Goal: Task Accomplishment & Management: Use online tool/utility

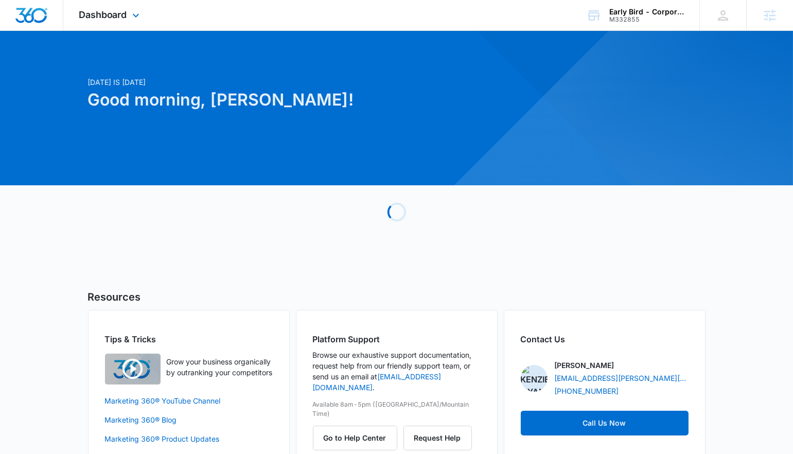
click at [112, 21] on div "Dashboard Apps Reputation Websites Forms CRM Email Social Shop Content Ads Inte…" at bounding box center [110, 15] width 94 height 30
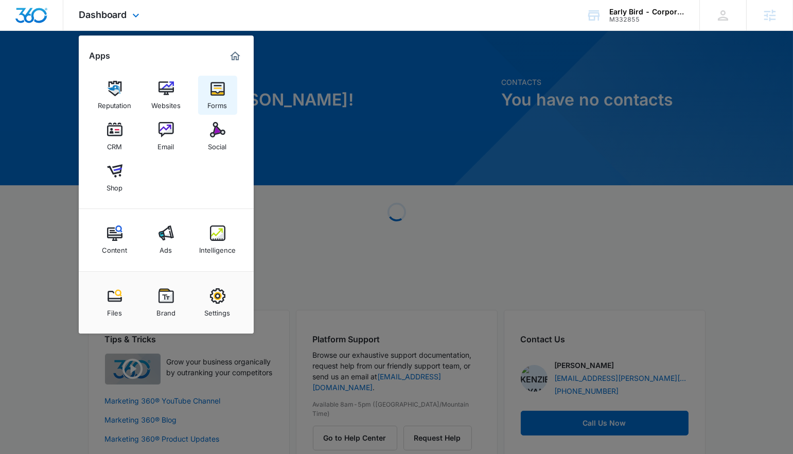
click at [221, 83] on img at bounding box center [217, 88] width 15 height 15
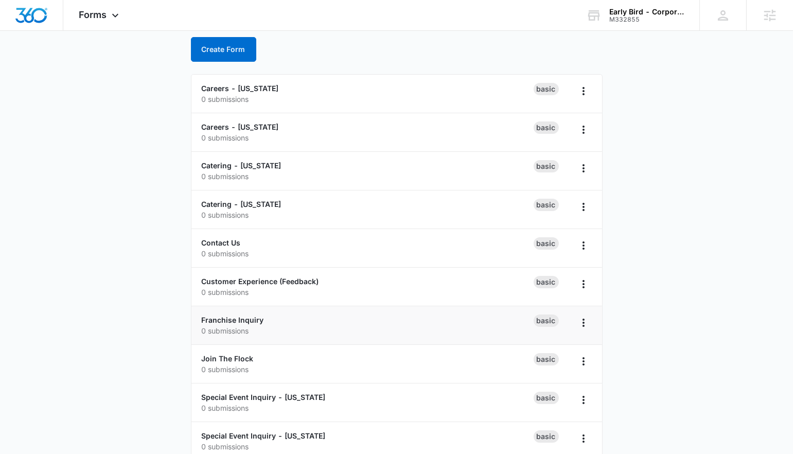
scroll to position [58, 0]
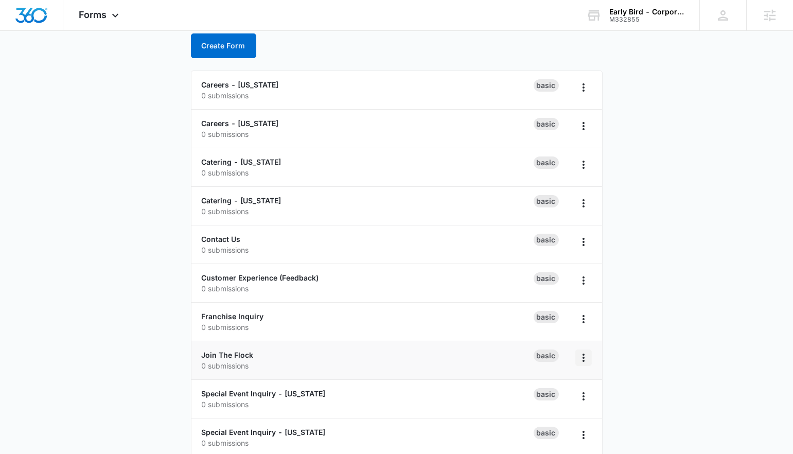
click at [581, 353] on icon "Overflow Menu" at bounding box center [583, 357] width 12 height 12
click at [239, 350] on link "Join The Flock" at bounding box center [228, 354] width 52 height 9
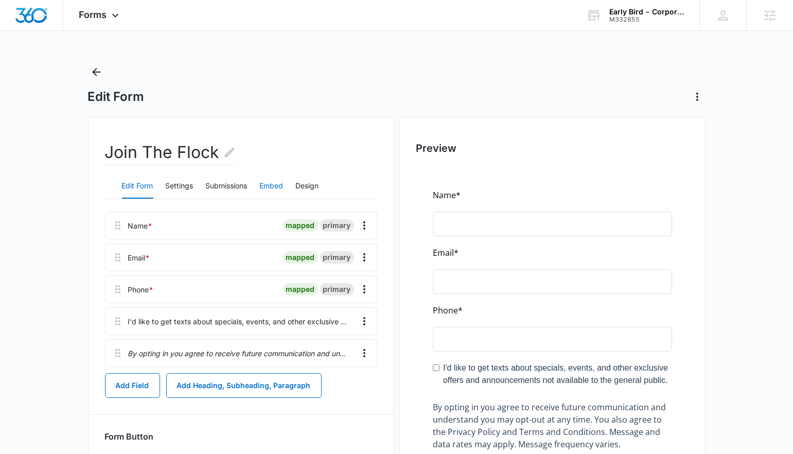
click at [264, 183] on button "Embed" at bounding box center [272, 186] width 24 height 25
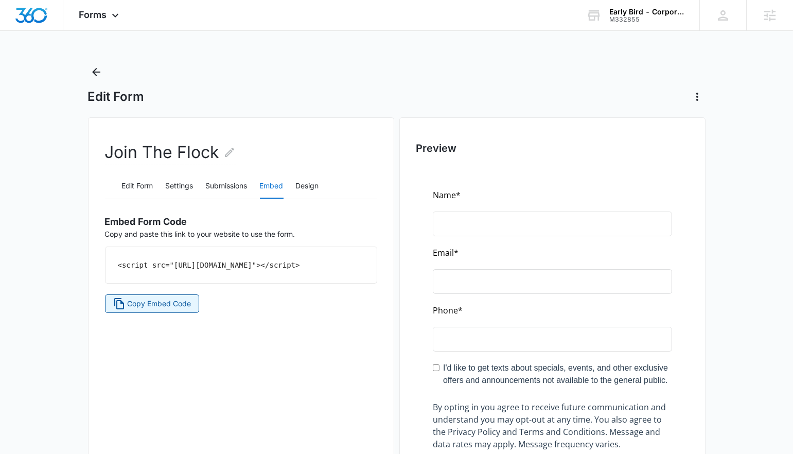
click at [154, 309] on span "Copy Embed Code" at bounding box center [159, 303] width 64 height 11
click at [297, 261] on code "<script src="[URL][DOMAIN_NAME]"></script>" at bounding box center [209, 265] width 182 height 8
click at [296, 261] on code "<script src="[URL][DOMAIN_NAME]"></script>" at bounding box center [209, 265] width 182 height 8
copy div "<script src="[URL][DOMAIN_NAME]"></script> Copy Embed Code"
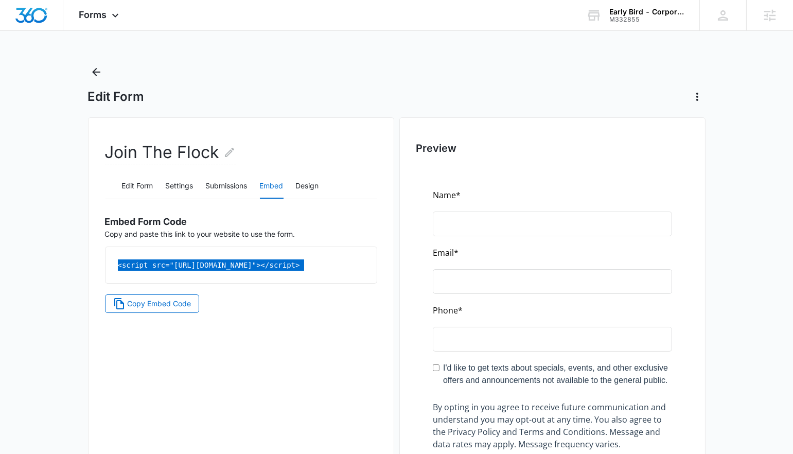
copy div "<script src="[URL][DOMAIN_NAME]"></script> Copy Embed Code"
click at [300, 182] on button "Design" at bounding box center [307, 186] width 23 height 25
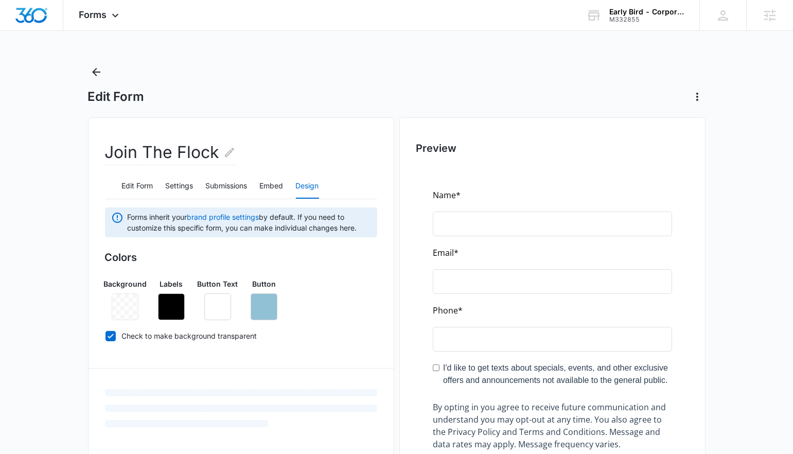
click at [327, 279] on div "Background Labels Button Text Button" at bounding box center [241, 295] width 272 height 50
click at [182, 182] on button "Settings" at bounding box center [180, 186] width 28 height 25
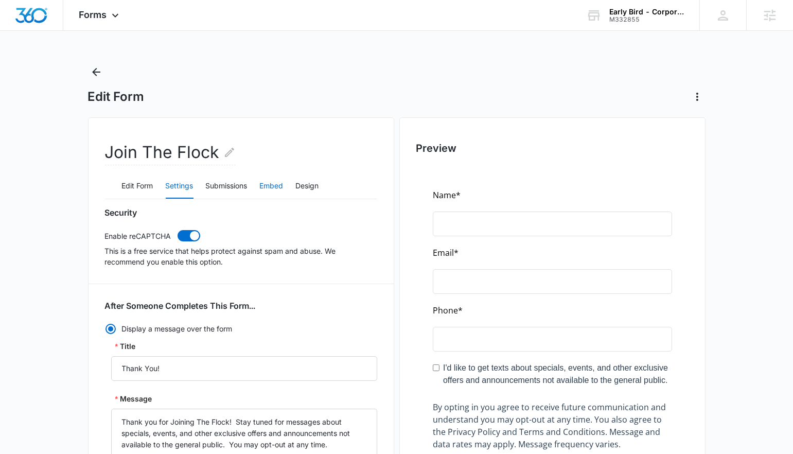
click at [268, 185] on button "Embed" at bounding box center [272, 186] width 24 height 25
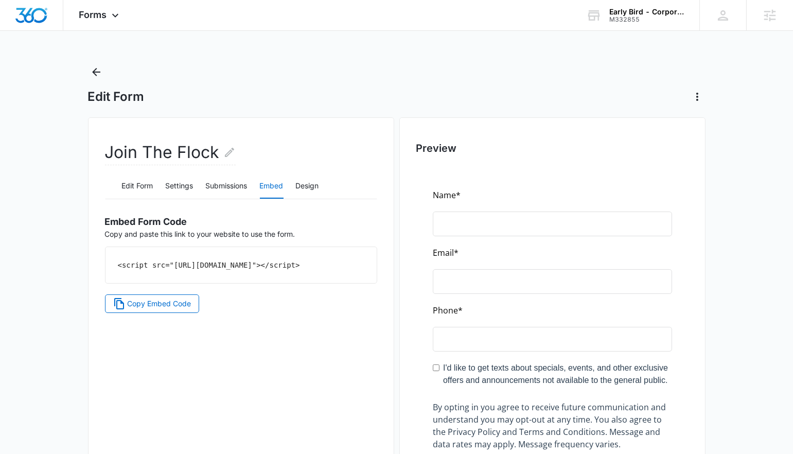
click at [206, 263] on code "<script src="[URL][DOMAIN_NAME]"></script>" at bounding box center [209, 265] width 182 height 8
